Goal: Information Seeking & Learning: Learn about a topic

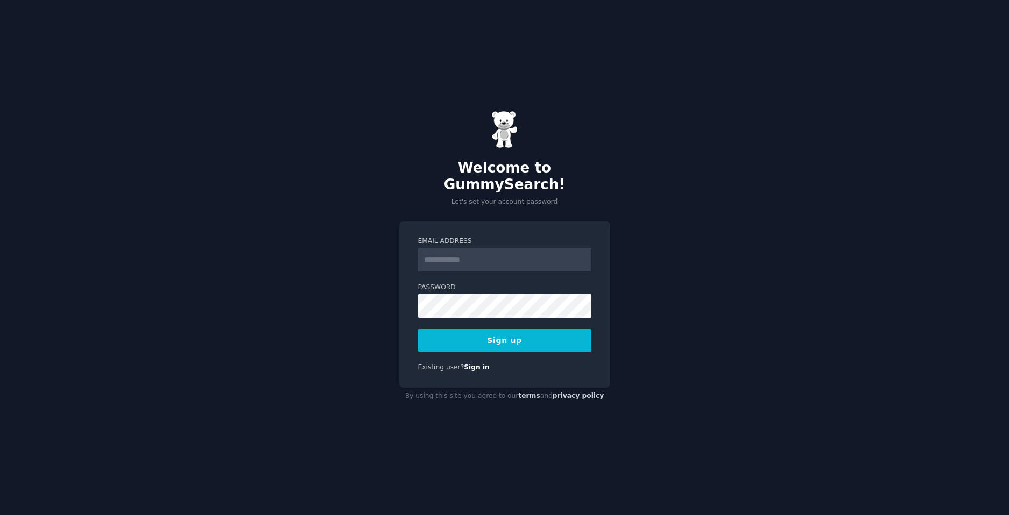
click at [493, 256] on input "Email Address" at bounding box center [504, 260] width 173 height 24
click at [355, 220] on div "Welcome to GummySearch! Let's set your account password Email Address Password …" at bounding box center [504, 257] width 1009 height 515
click at [479, 254] on input "Email Address" at bounding box center [504, 260] width 173 height 24
type input "**********"
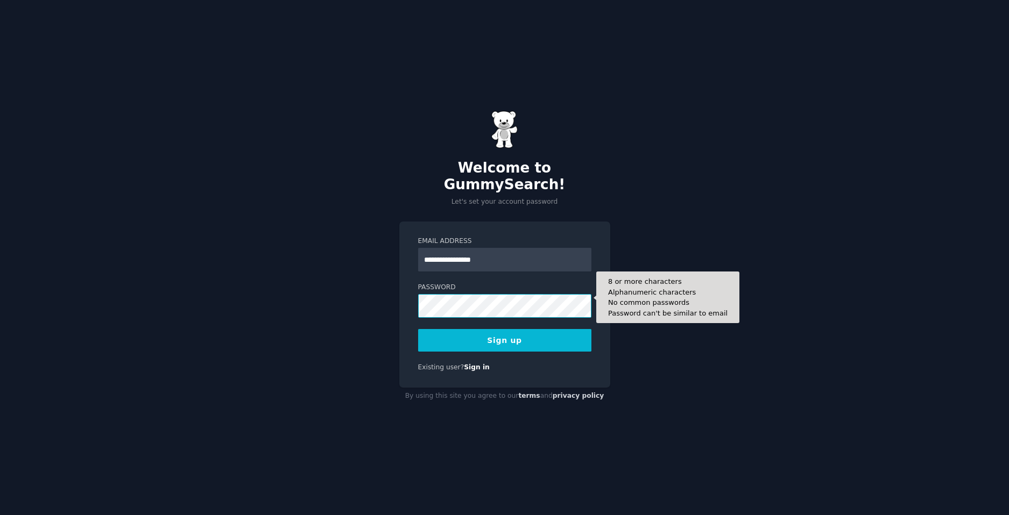
click at [418, 329] on button "Sign up" at bounding box center [504, 340] width 173 height 23
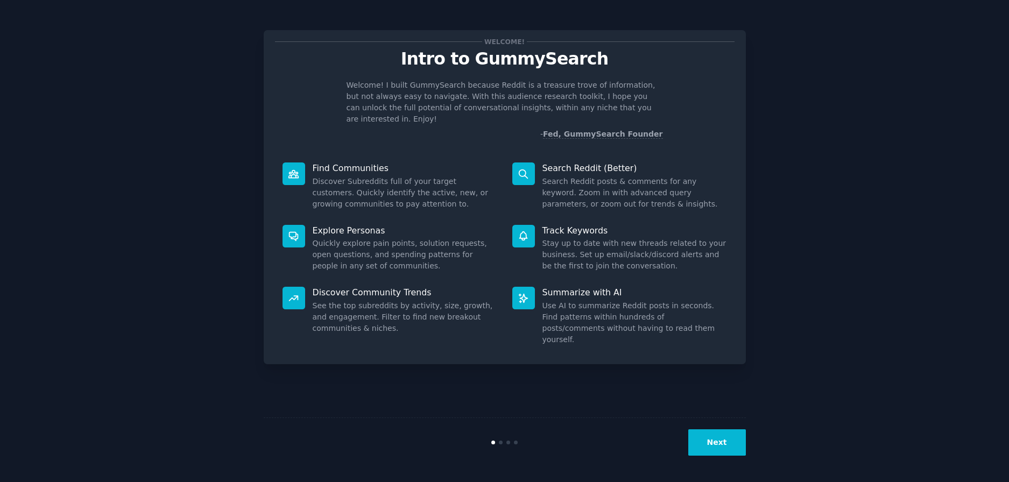
click at [738, 445] on button "Next" at bounding box center [717, 442] width 58 height 26
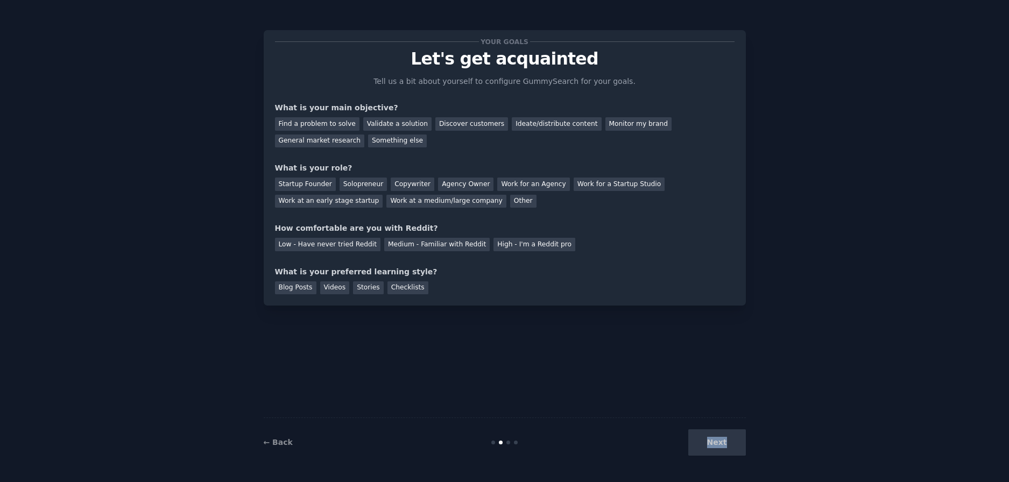
click at [738, 444] on div "Next" at bounding box center [665, 442] width 161 height 26
click at [417, 268] on div "What is your preferred learning style?" at bounding box center [504, 271] width 459 height 11
click at [314, 118] on div "Find a problem to solve" at bounding box center [317, 123] width 84 height 13
click at [335, 246] on div "Low - Have never tried Reddit" at bounding box center [327, 244] width 105 height 13
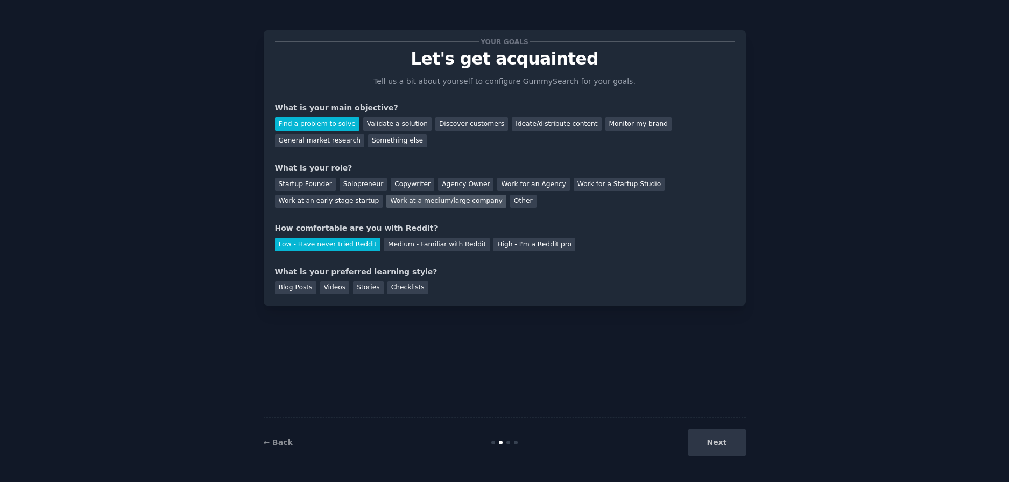
click at [386, 201] on div "Work at a medium/large company" at bounding box center [445, 201] width 119 height 13
click at [518, 245] on div "High - I'm a Reddit pro" at bounding box center [534, 244] width 82 height 13
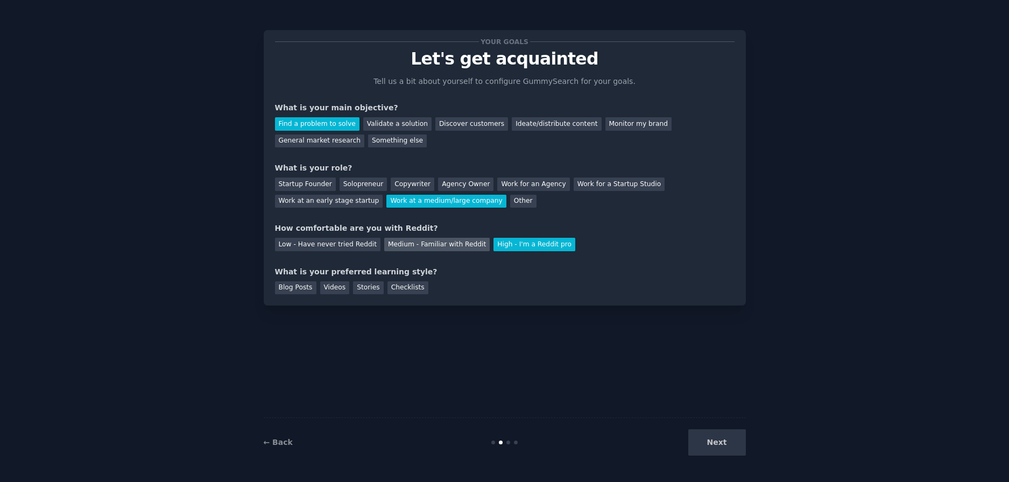
click at [436, 248] on div "Medium - Familiar with Reddit" at bounding box center [436, 244] width 105 height 13
click at [514, 181] on div "Work for an Agency" at bounding box center [533, 184] width 72 height 13
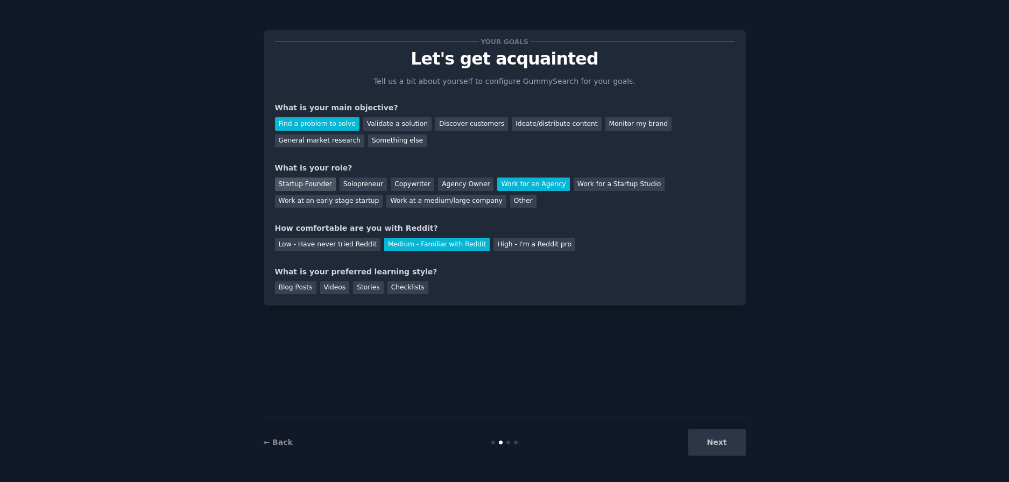
click at [310, 183] on div "Startup Founder" at bounding box center [305, 184] width 61 height 13
click at [363, 182] on div "Solopreneur" at bounding box center [362, 184] width 47 height 13
click at [387, 286] on div "Checklists" at bounding box center [407, 287] width 41 height 13
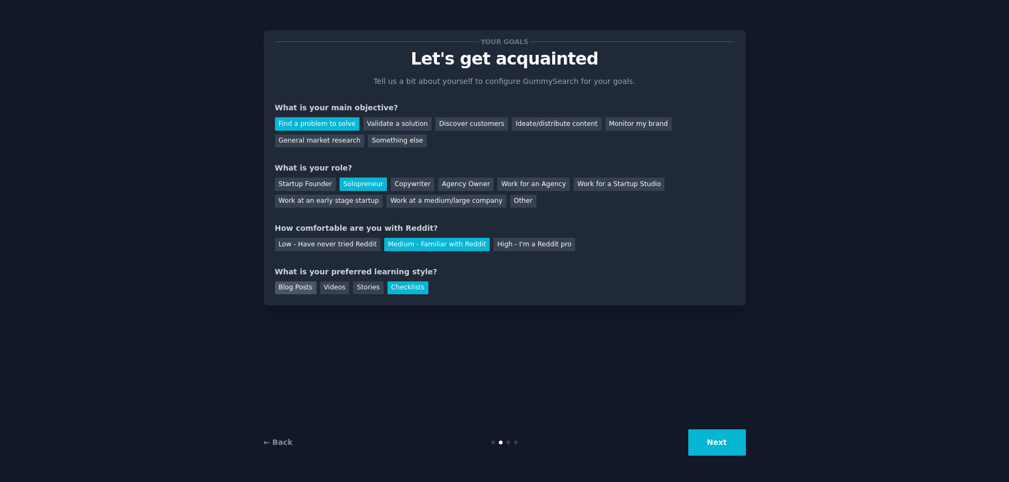
click at [291, 292] on div "Blog Posts" at bounding box center [295, 287] width 41 height 13
click at [330, 288] on div "Videos" at bounding box center [335, 287] width 30 height 13
click at [715, 446] on button "Next" at bounding box center [717, 442] width 58 height 26
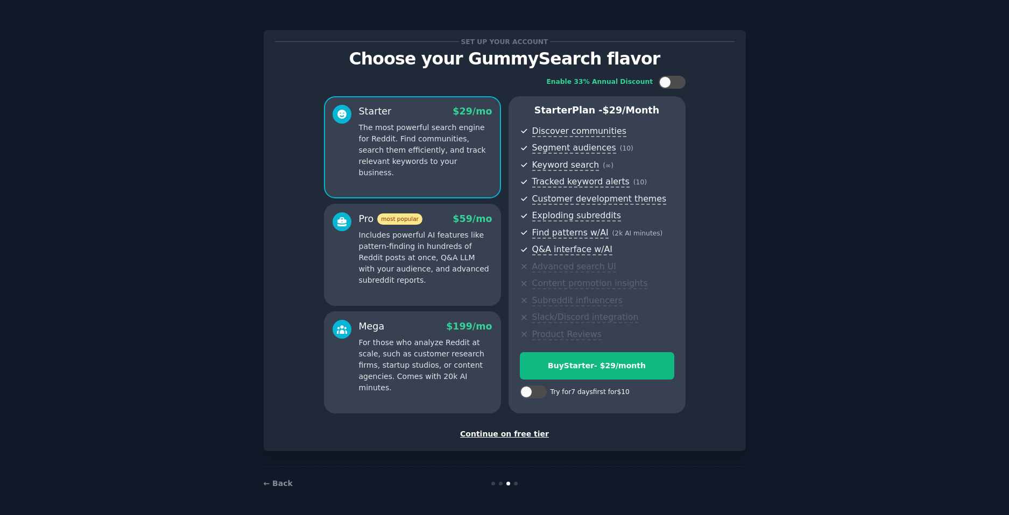
click at [508, 466] on div "Set up your account Choose your GummySearch flavor Enable 33% Annual Discount S…" at bounding box center [505, 258] width 482 height 486
click at [519, 438] on div "Continue on free tier" at bounding box center [504, 434] width 459 height 11
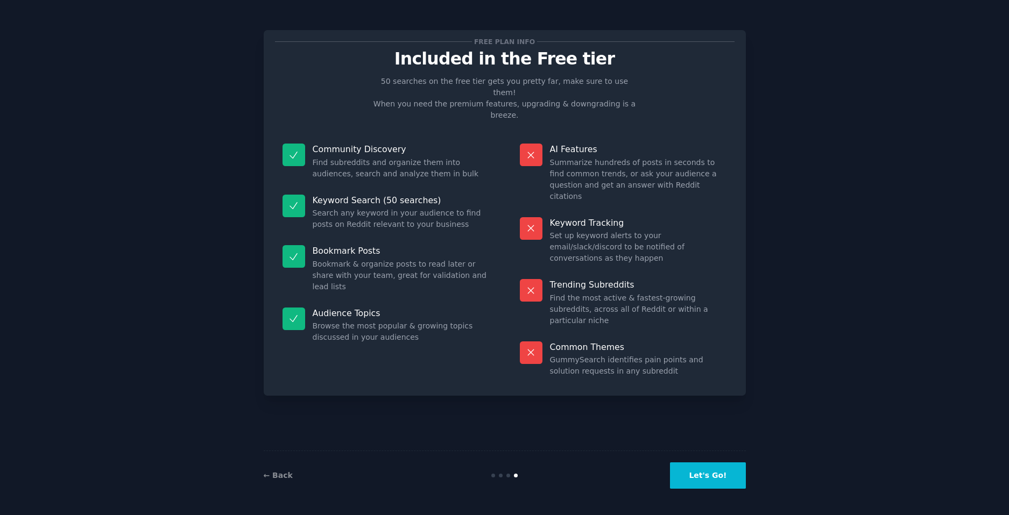
click at [746, 477] on div "Free plan info Included in the Free tier 50 searches on the free tier gets you …" at bounding box center [504, 257] width 979 height 485
click at [729, 477] on button "Let's Go!" at bounding box center [707, 476] width 75 height 26
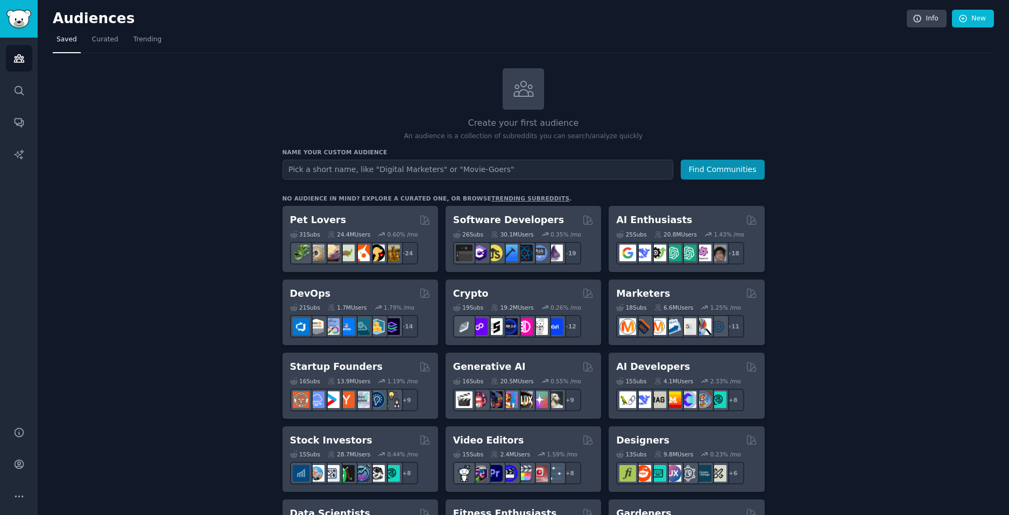
scroll to position [54, 0]
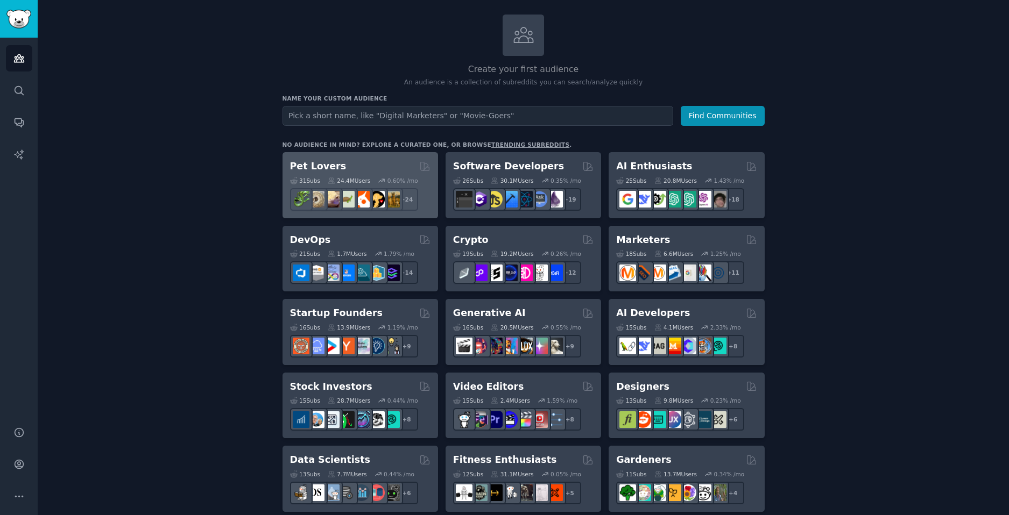
click at [348, 165] on div "Pet Lovers" at bounding box center [360, 166] width 140 height 13
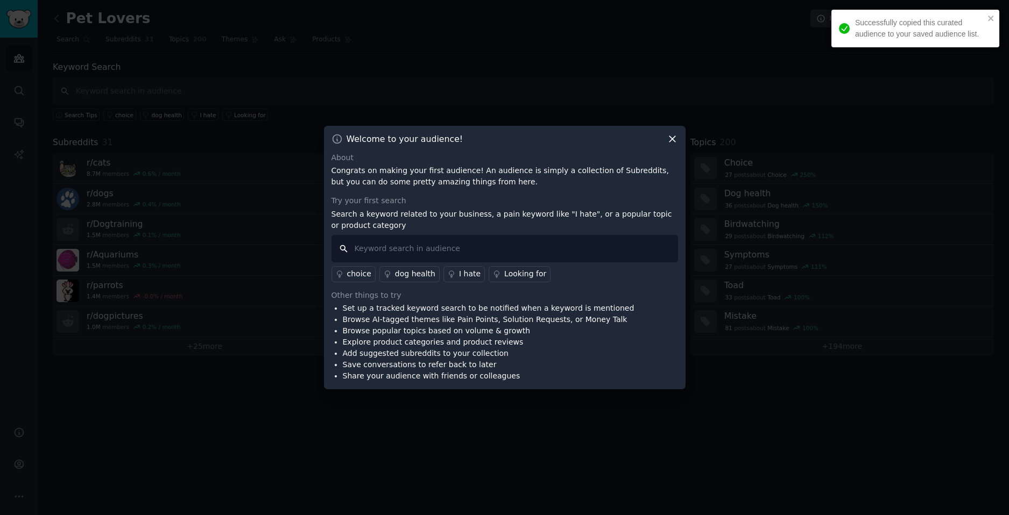
click at [468, 254] on input "text" at bounding box center [504, 248] width 346 height 27
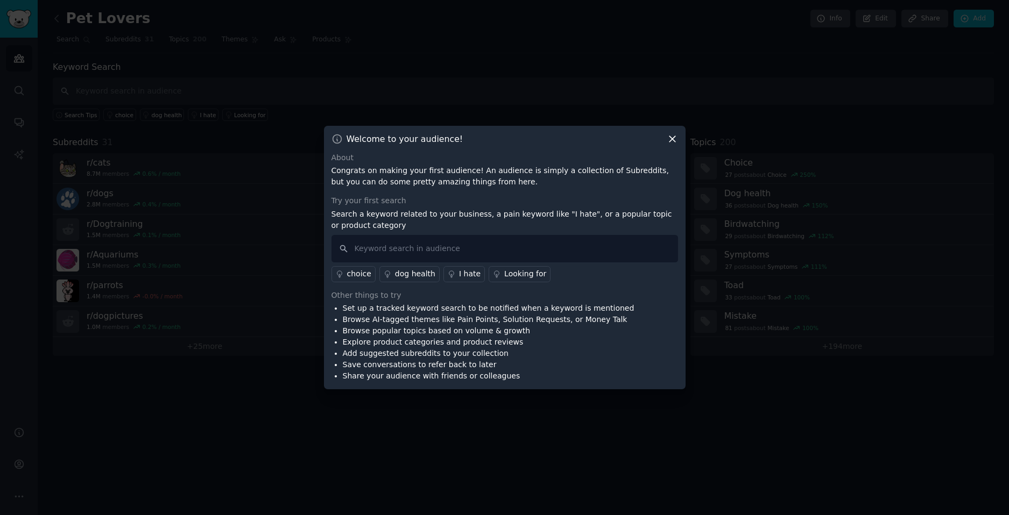
click at [669, 140] on icon at bounding box center [672, 138] width 11 height 11
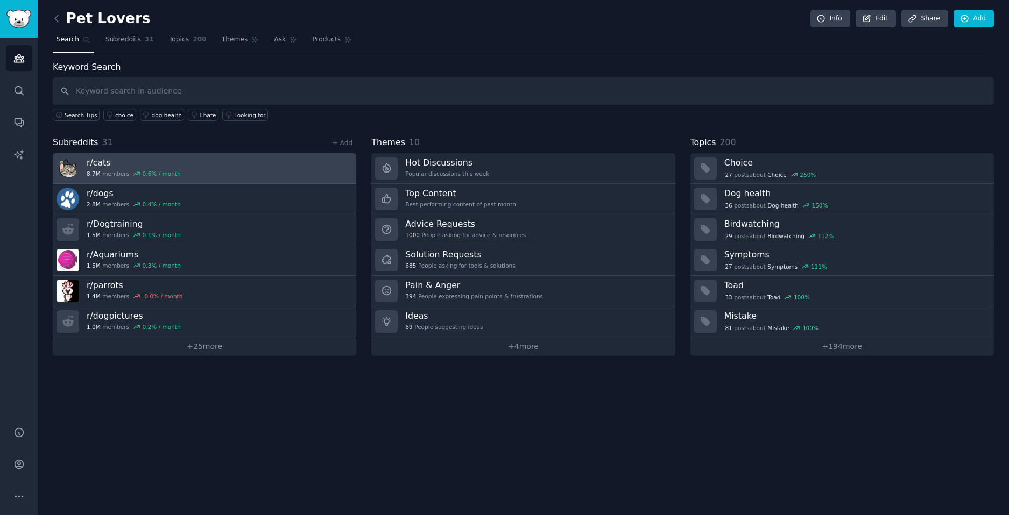
click at [196, 171] on link "r/ cats 8.7M members 0.6 % / month" at bounding box center [204, 168] width 303 height 31
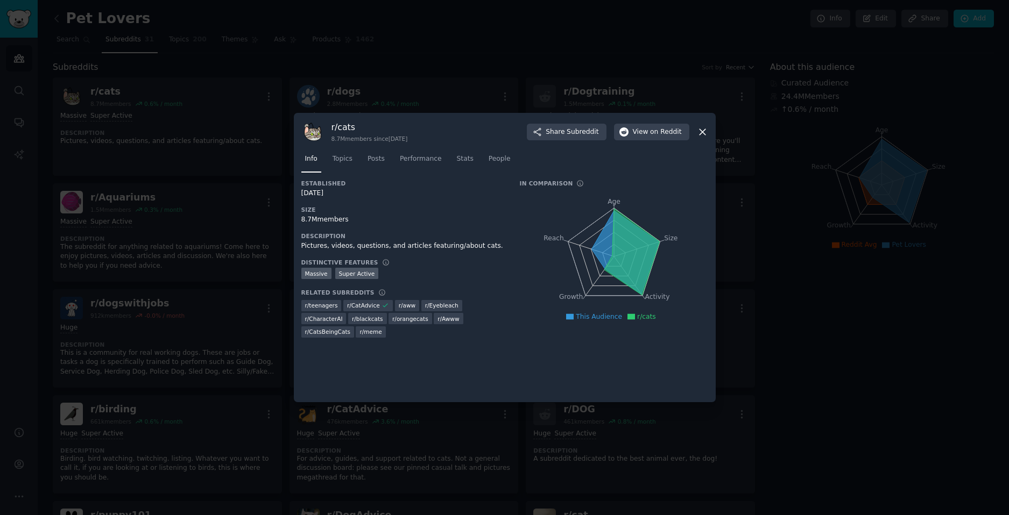
click at [703, 131] on icon at bounding box center [702, 132] width 6 height 6
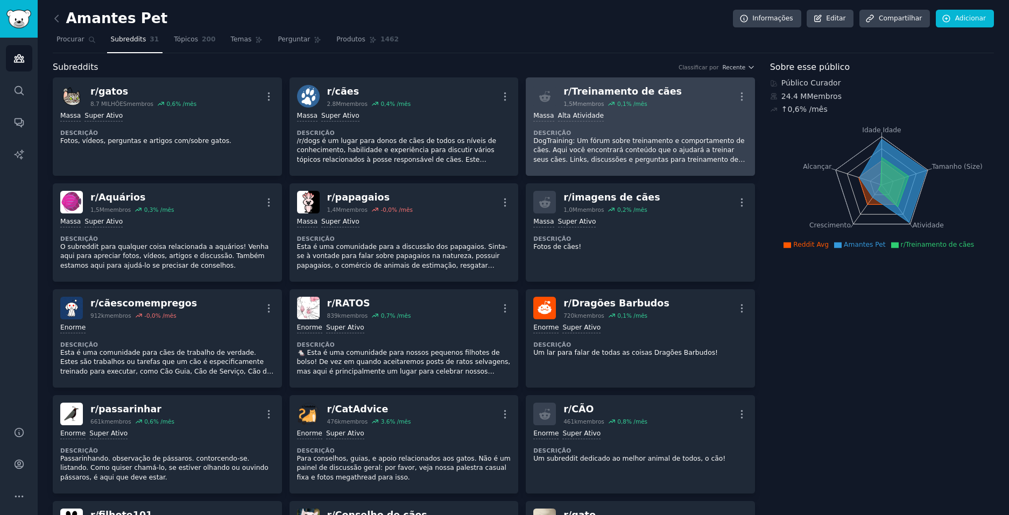
click at [676, 122] on div "Massa Alta Atividade Descrição DogTraining: Um fórum sobre treinamento e compor…" at bounding box center [640, 138] width 214 height 61
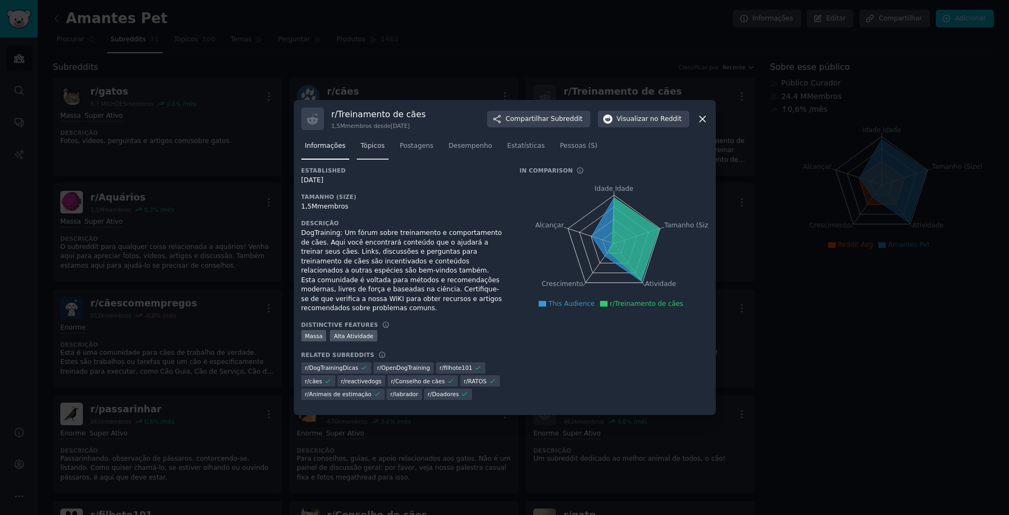
click at [365, 149] on span "Tópicos" at bounding box center [372, 146] width 24 height 10
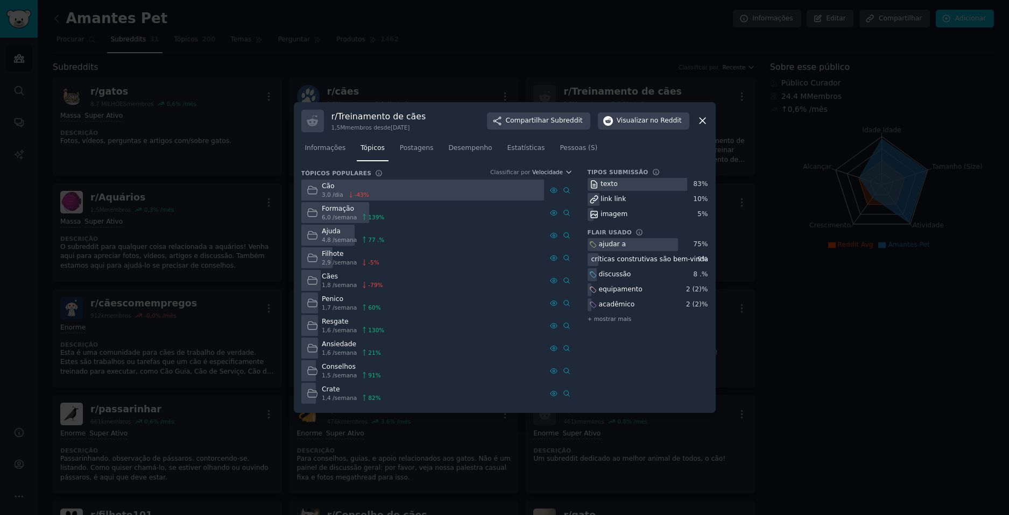
click at [374, 188] on div at bounding box center [422, 190] width 243 height 21
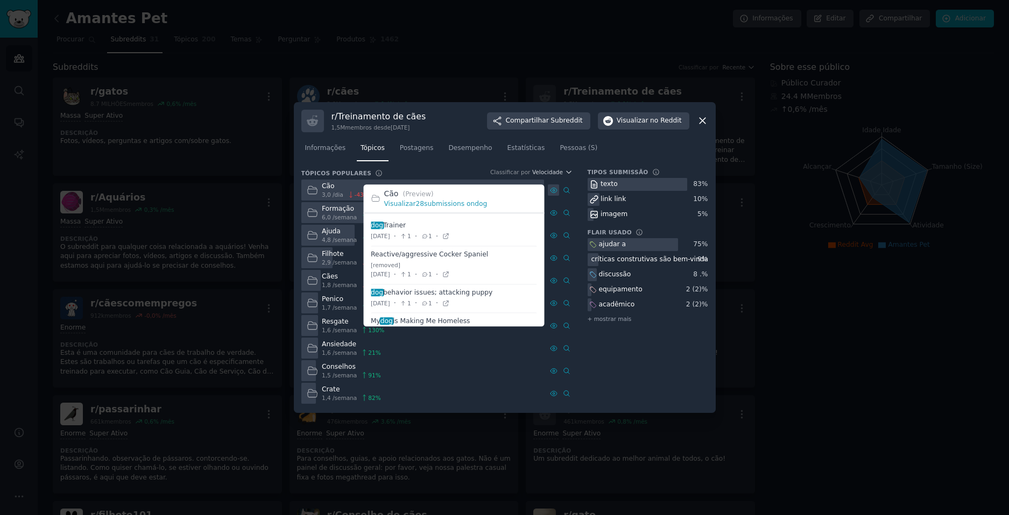
click at [550, 190] on icon at bounding box center [554, 191] width 8 height 8
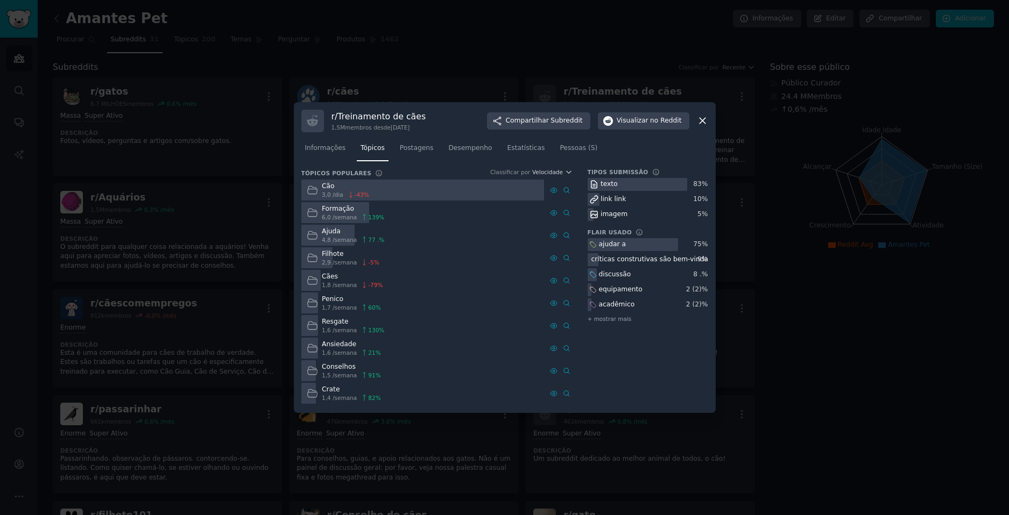
click at [698, 116] on icon at bounding box center [702, 120] width 11 height 11
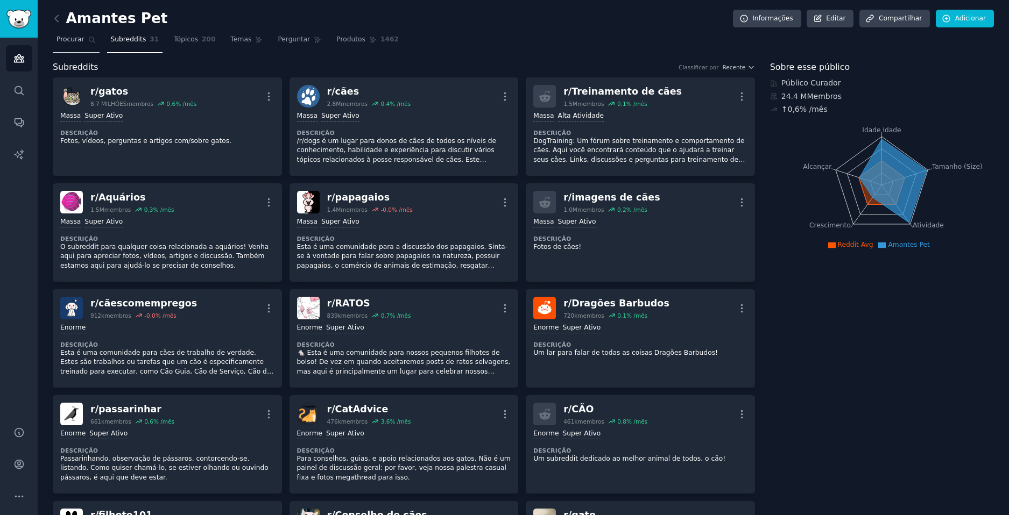
click at [63, 43] on span "Procurar" at bounding box center [70, 40] width 28 height 10
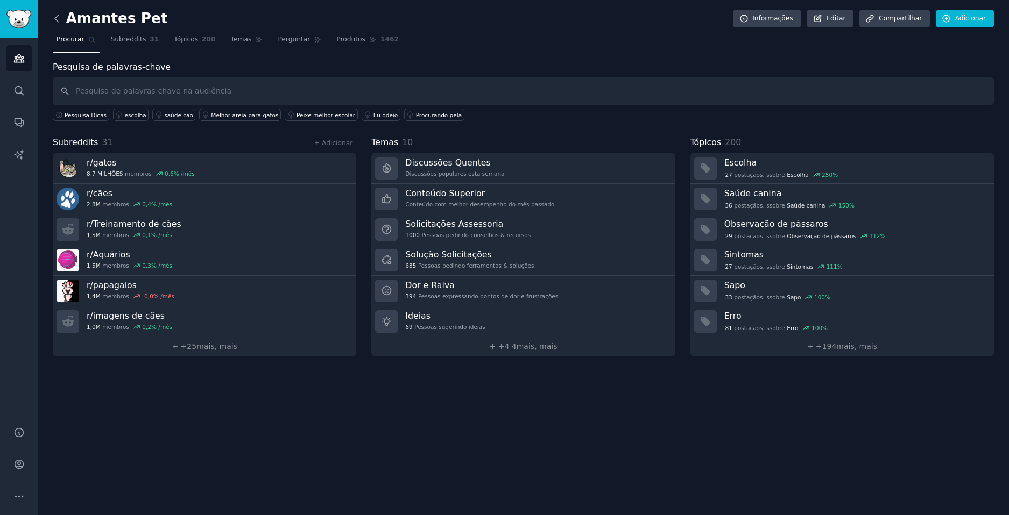
click at [62, 17] on icon at bounding box center [56, 18] width 11 height 11
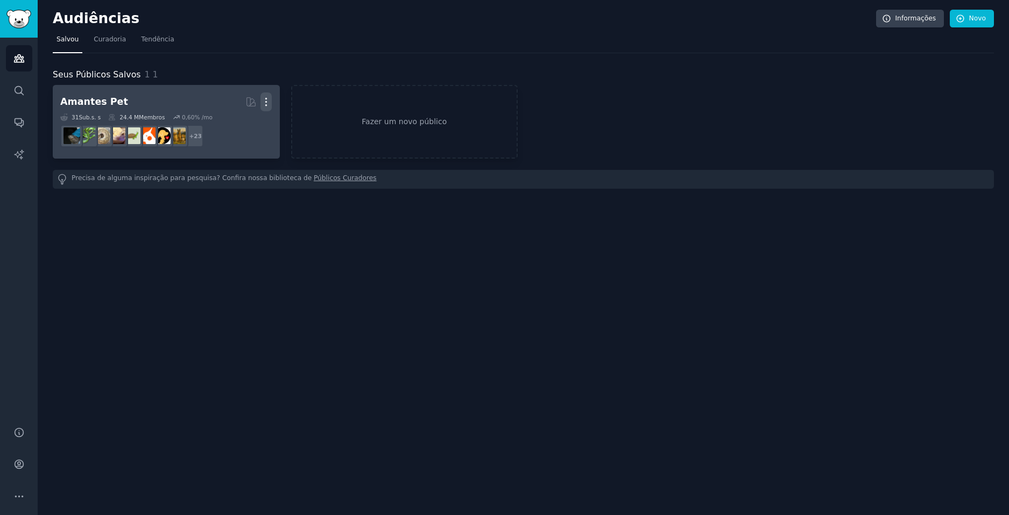
click at [264, 98] on icon "button" at bounding box center [265, 101] width 11 height 11
click at [231, 127] on p "Excluir" at bounding box center [225, 124] width 25 height 11
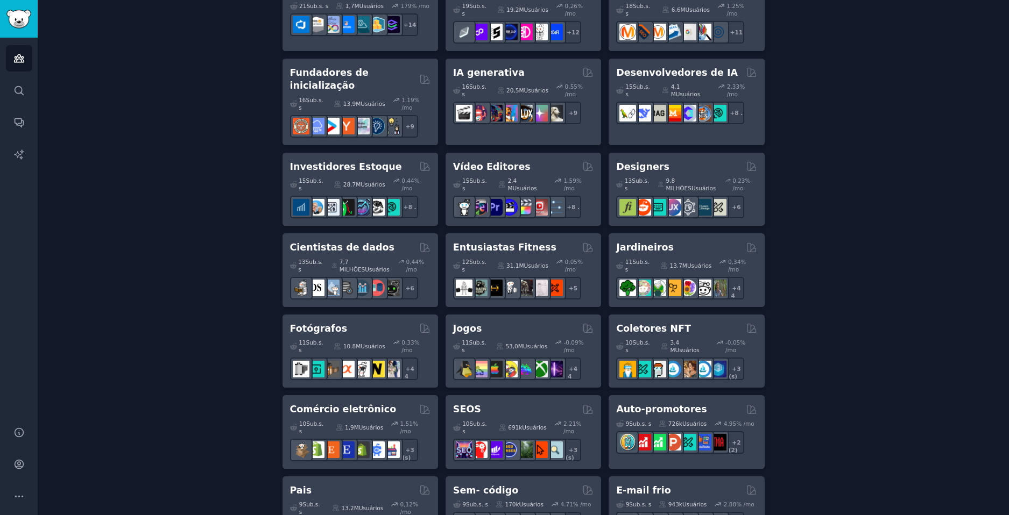
scroll to position [377, 0]
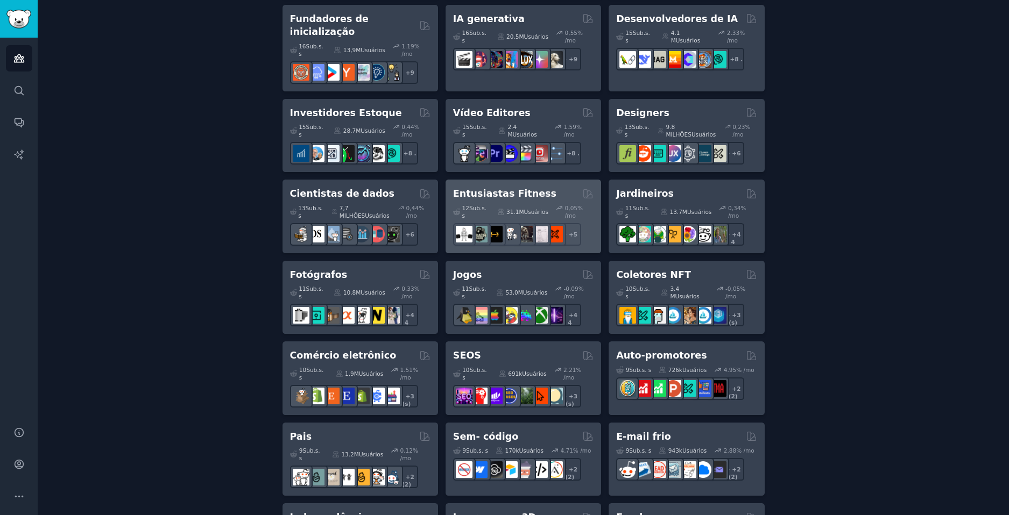
click at [519, 187] on h2 "Entusiastas Fitness" at bounding box center [504, 193] width 103 height 13
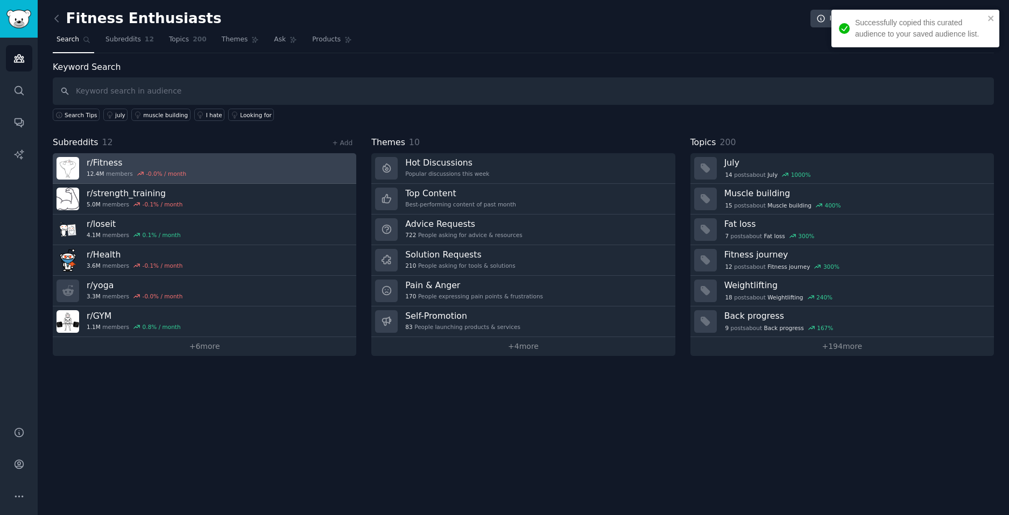
click at [239, 162] on link "r/ Fitness 12.4M members -0.0 % / month" at bounding box center [204, 168] width 303 height 31
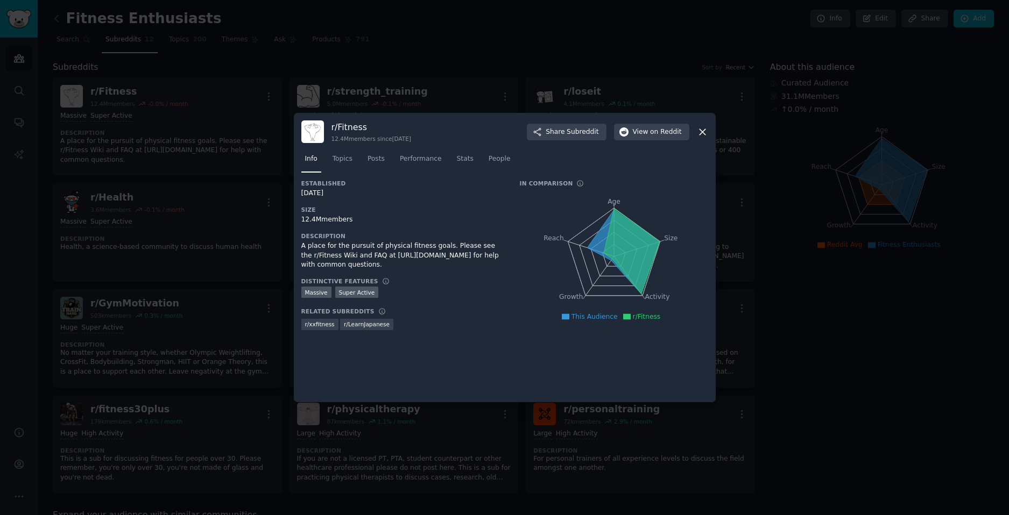
click at [206, 195] on div at bounding box center [504, 257] width 1009 height 515
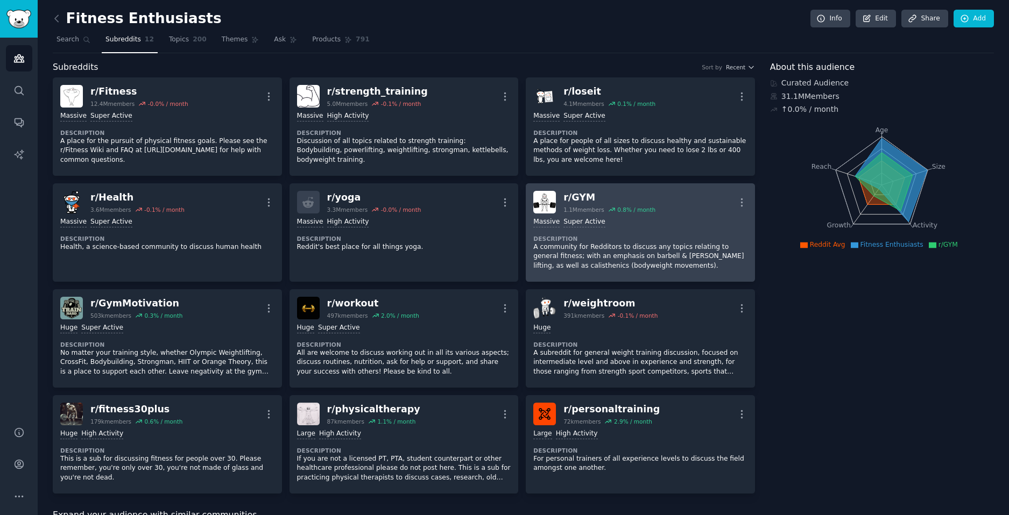
click at [677, 216] on div "Massive Super Active Description A community for Redditors to discuss any topic…" at bounding box center [640, 244] width 214 height 61
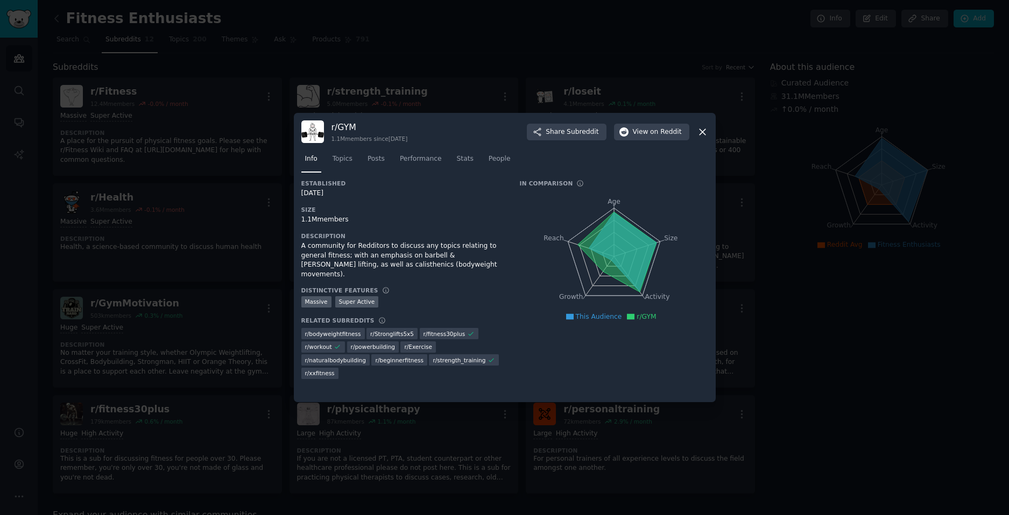
click at [168, 171] on div at bounding box center [504, 257] width 1009 height 515
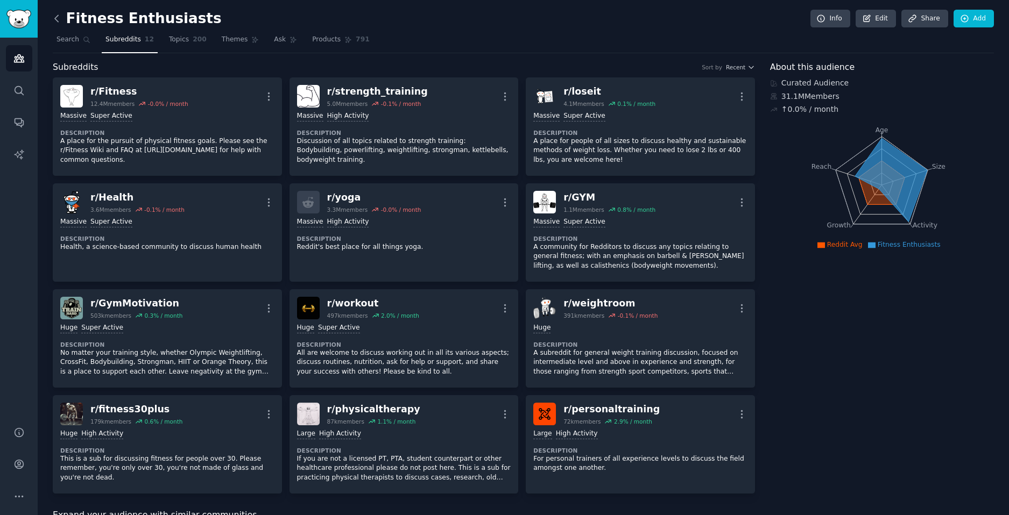
click at [58, 17] on icon at bounding box center [56, 18] width 11 height 11
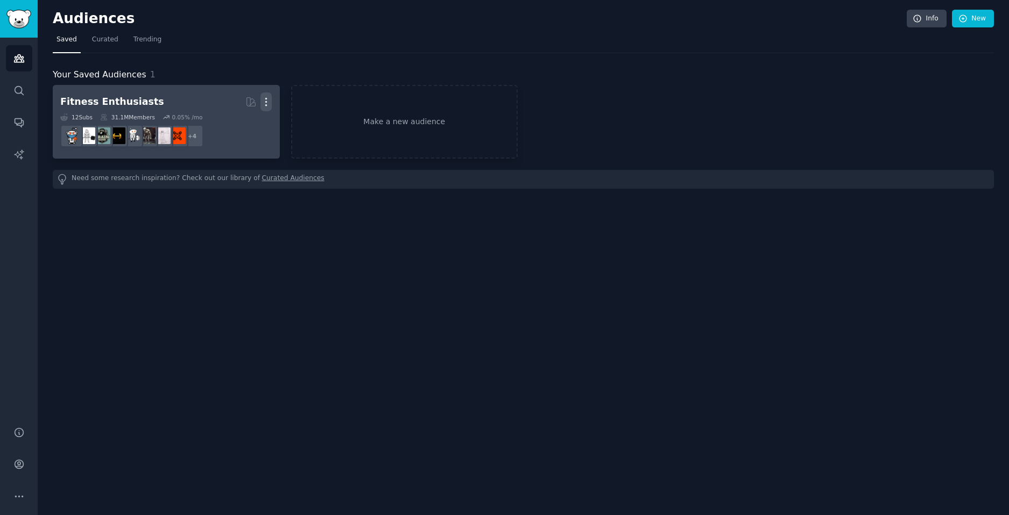
click at [266, 98] on icon "button" at bounding box center [266, 102] width 1 height 8
click at [224, 128] on div "Delete" at bounding box center [229, 125] width 51 height 23
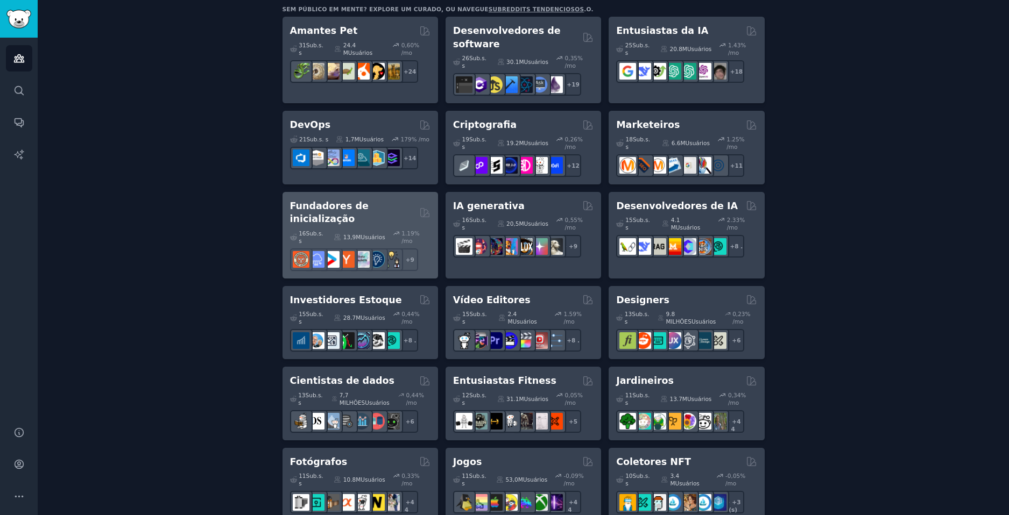
scroll to position [243, 0]
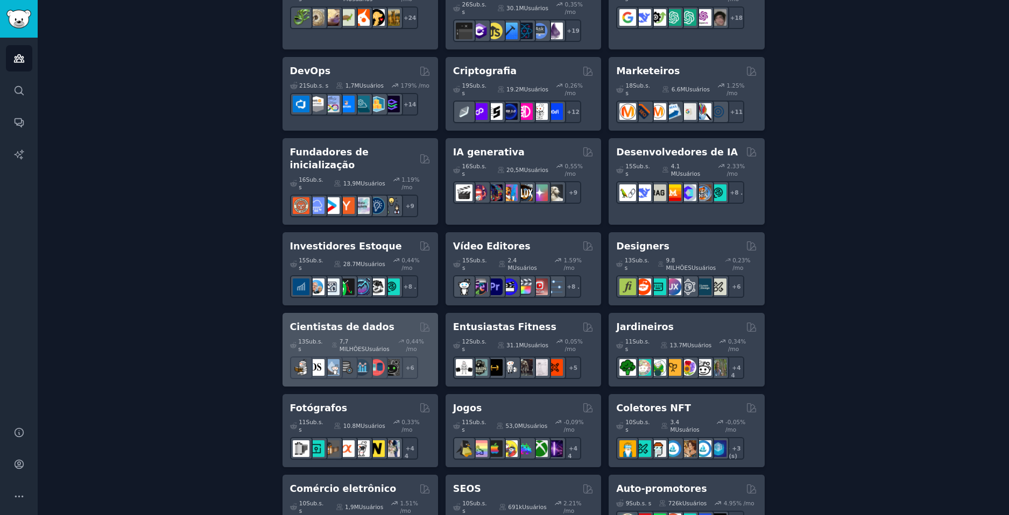
click at [352, 321] on h2 "Cientistas de dados" at bounding box center [342, 327] width 104 height 13
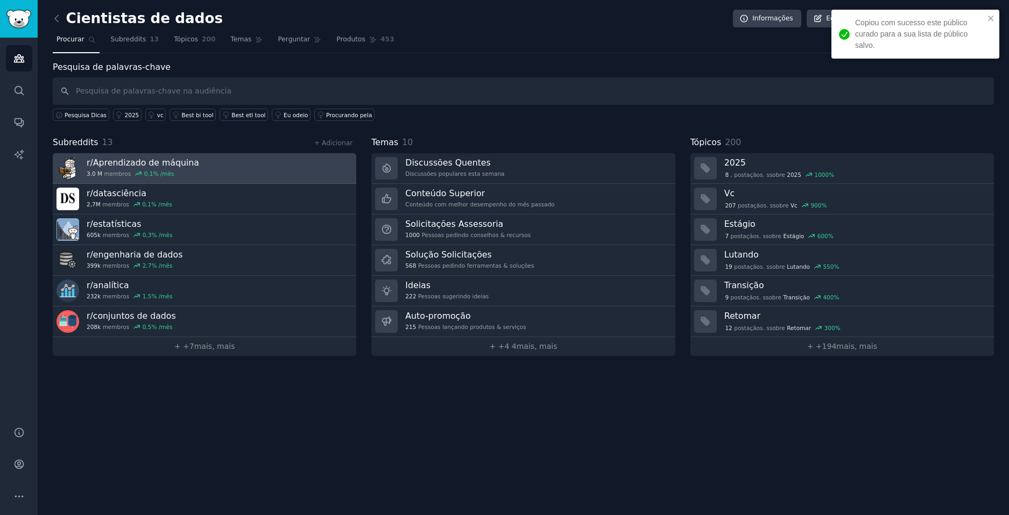
click at [219, 168] on link "r/ Aprendizado de máquina 3.0 M membros 0,1 % /mês" at bounding box center [204, 168] width 303 height 31
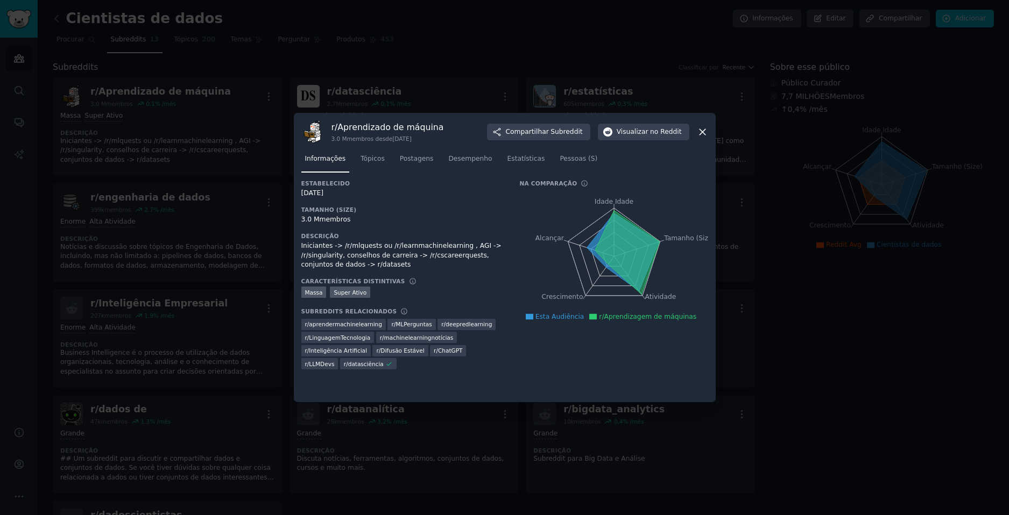
drag, startPoint x: 320, startPoint y: 193, endPoint x: 340, endPoint y: 190, distance: 20.6
click at [340, 190] on div "29/07/2009" at bounding box center [402, 194] width 203 height 10
click at [347, 191] on div "29/07/2009" at bounding box center [402, 194] width 203 height 10
click at [560, 156] on span "Pessoas (S)" at bounding box center [579, 159] width 38 height 10
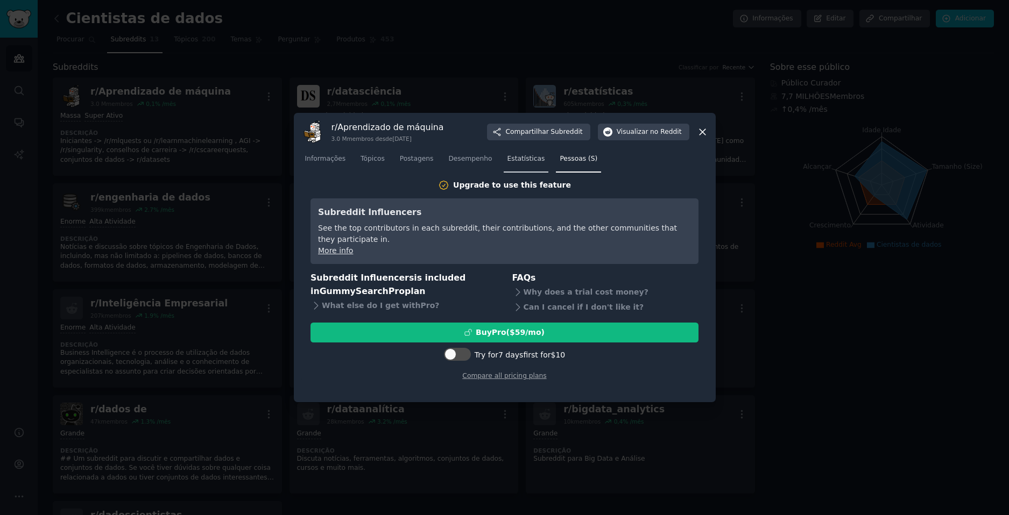
click at [507, 159] on span "Estatísticas" at bounding box center [526, 159] width 38 height 10
click at [448, 163] on span "Desempenho" at bounding box center [470, 159] width 44 height 10
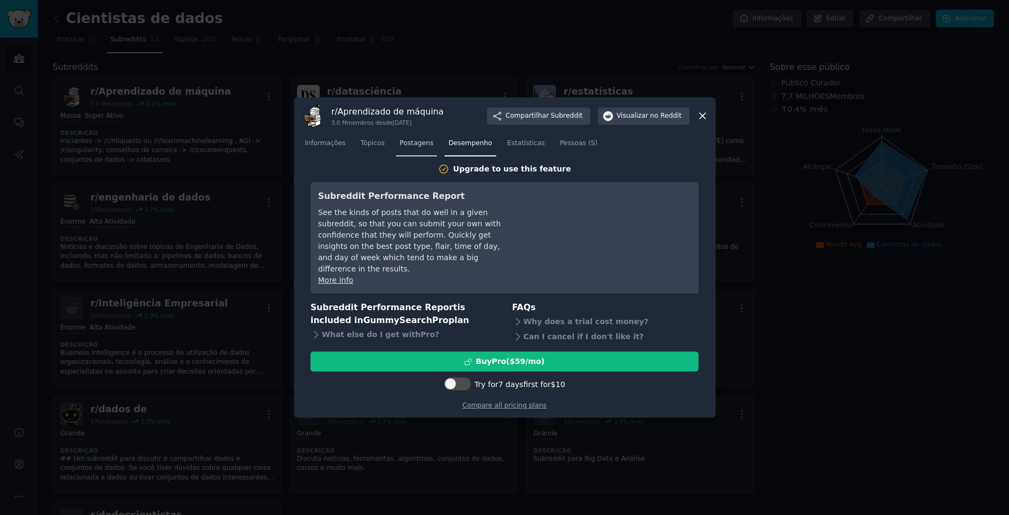
click at [402, 148] on span "Postagens" at bounding box center [417, 144] width 34 height 10
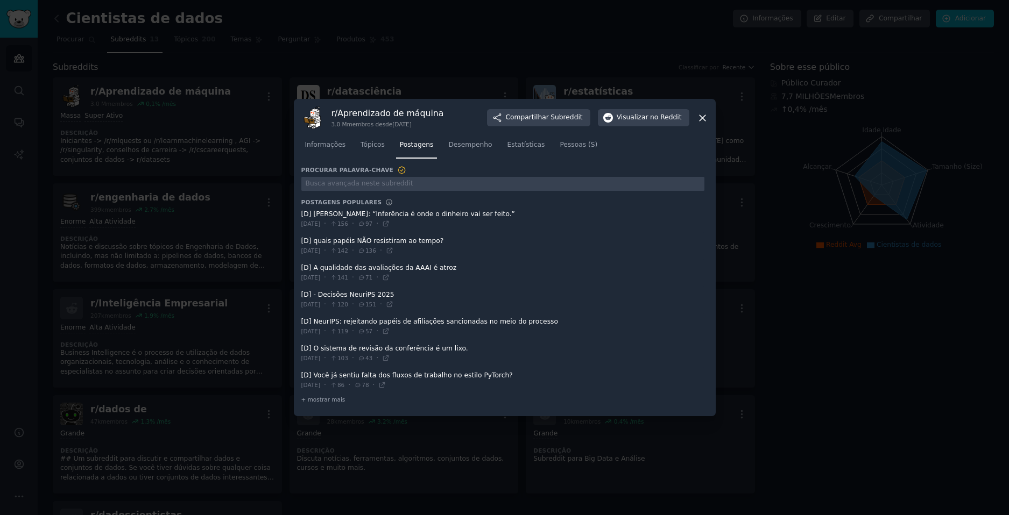
click at [329, 218] on span at bounding box center [502, 219] width 403 height 26
click at [357, 140] on link "Tópicos" at bounding box center [373, 148] width 32 height 22
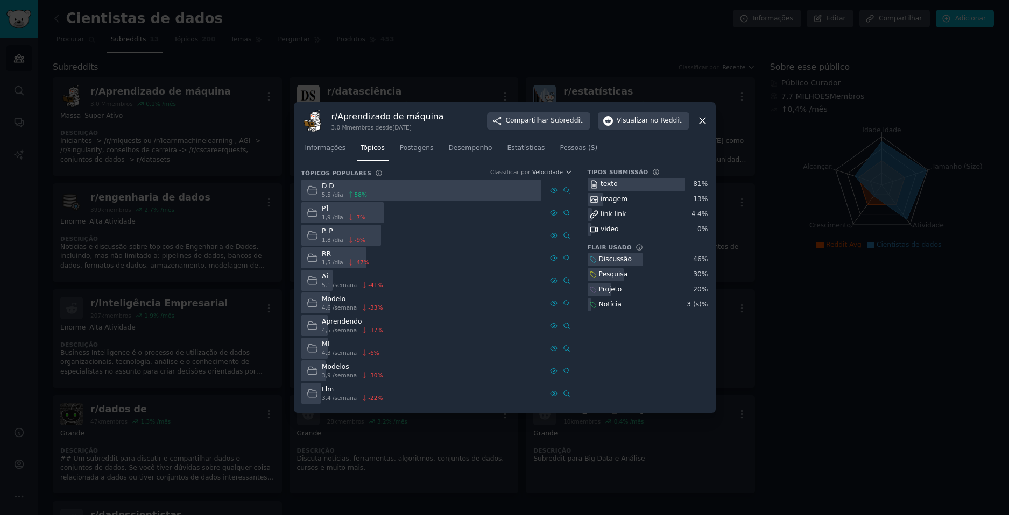
click at [324, 186] on div "D D" at bounding box center [344, 187] width 45 height 10
click at [313, 188] on icon at bounding box center [313, 190] width 10 height 8
click at [556, 189] on icon at bounding box center [554, 191] width 8 height 8
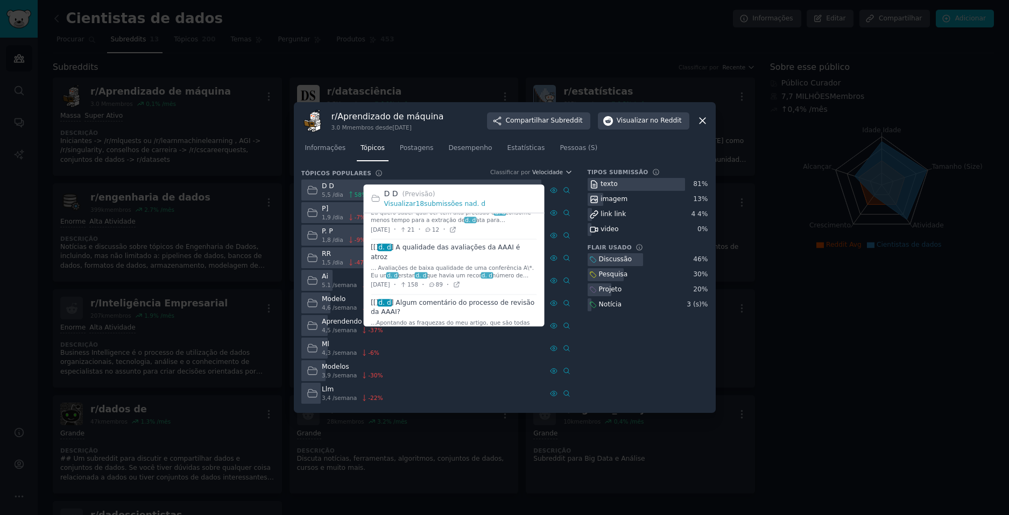
scroll to position [161, 0]
click at [460, 228] on icon at bounding box center [456, 232] width 8 height 8
